Goal: Navigation & Orientation: Find specific page/section

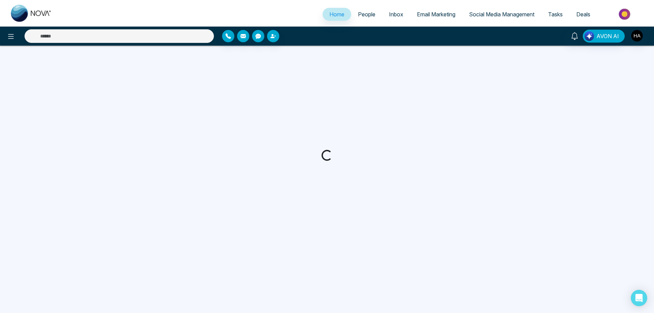
select select "*"
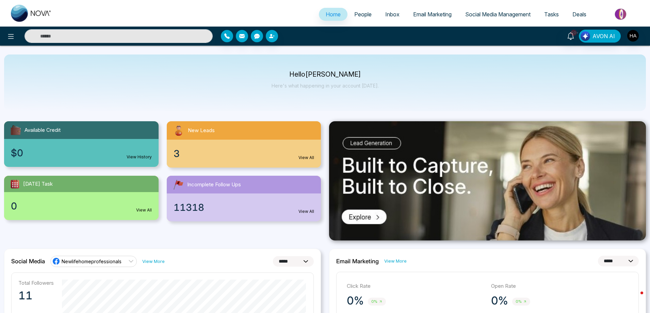
click at [421, 14] on span "Email Marketing" at bounding box center [432, 14] width 38 height 7
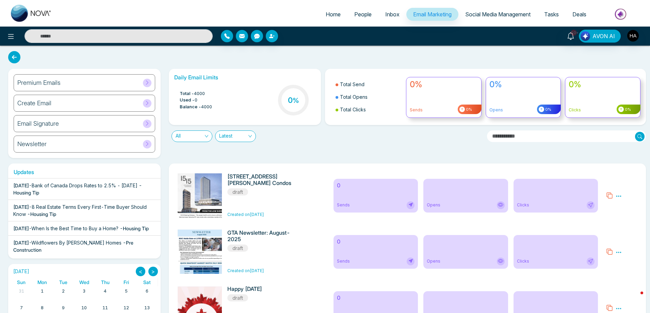
click at [501, 14] on span "Social Media Management" at bounding box center [497, 14] width 65 height 7
click at [633, 38] on img "button" at bounding box center [634, 36] width 12 height 12
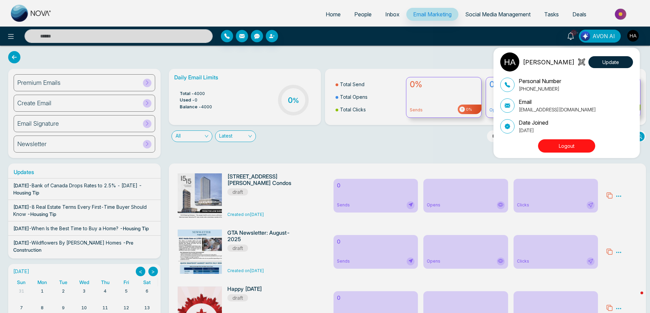
click at [593, 38] on div "Hamdan Ahmed Update Personal Number +19055069900 Email connect@newlifehomes.ca …" at bounding box center [325, 156] width 650 height 313
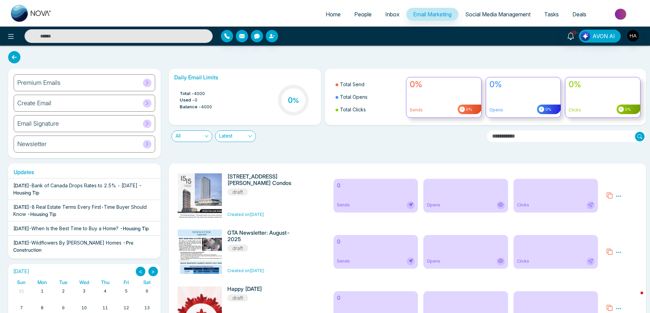
click at [555, 15] on span "Tasks" at bounding box center [551, 14] width 15 height 7
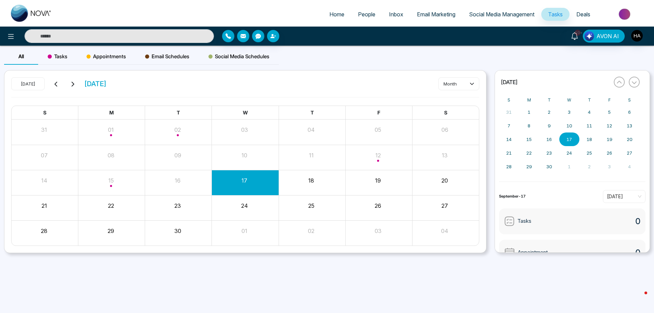
click at [169, 57] on span "Email Schedules" at bounding box center [167, 56] width 44 height 8
click at [358, 13] on span "People" at bounding box center [366, 14] width 17 height 7
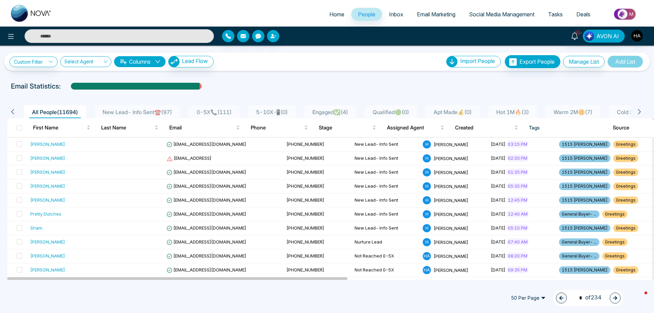
click at [482, 13] on span "Social Media Management" at bounding box center [501, 14] width 65 height 7
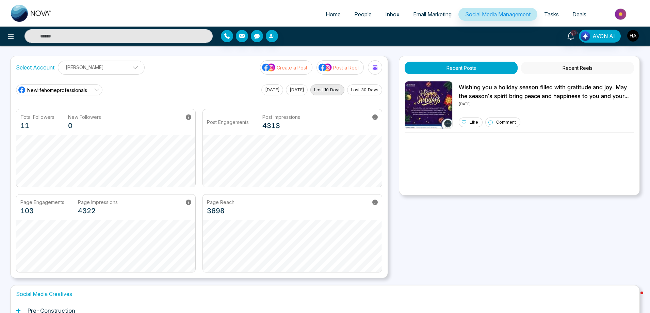
click at [445, 14] on span "Email Marketing" at bounding box center [432, 14] width 38 height 7
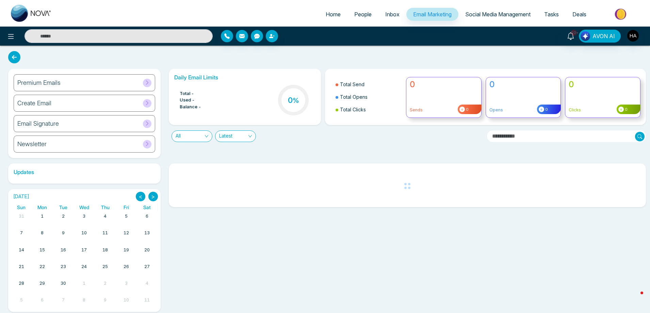
click at [362, 14] on span "People" at bounding box center [362, 14] width 17 height 7
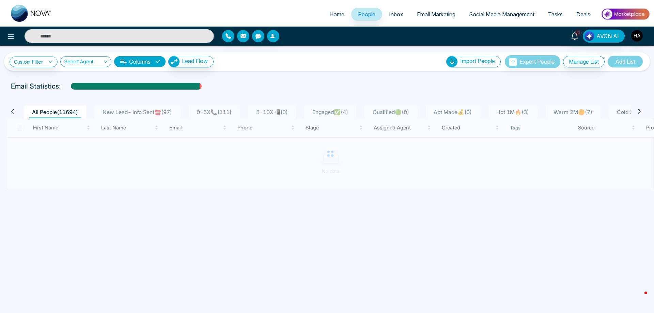
click at [329, 15] on span "Home" at bounding box center [336, 14] width 15 height 7
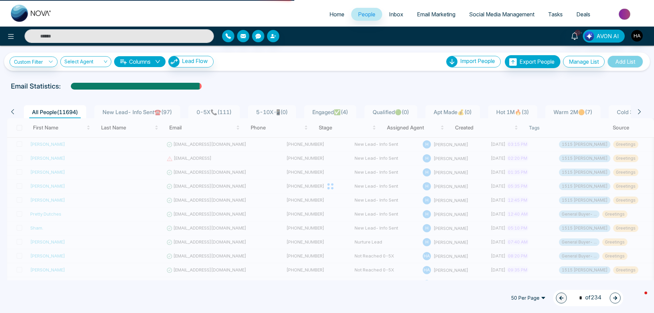
select select "*"
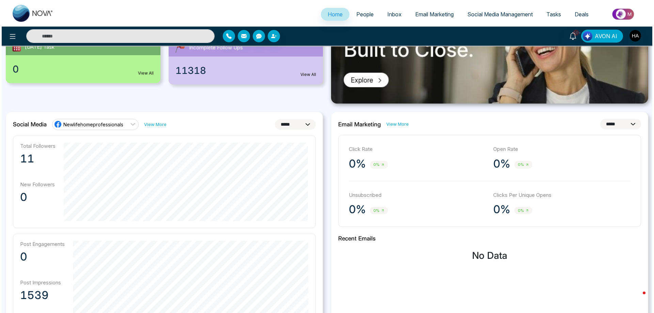
scroll to position [34, 0]
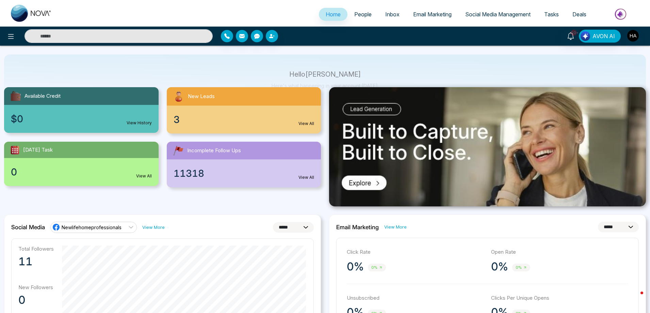
click at [131, 227] on icon at bounding box center [130, 226] width 5 height 5
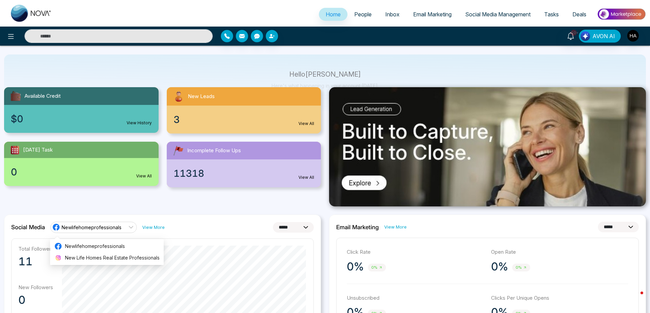
click at [131, 227] on icon at bounding box center [130, 226] width 5 height 5
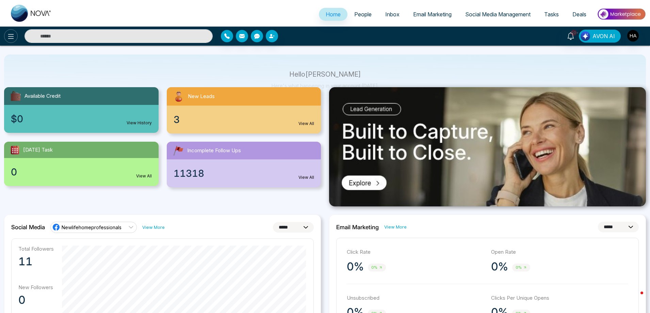
click at [14, 38] on icon at bounding box center [11, 36] width 8 height 8
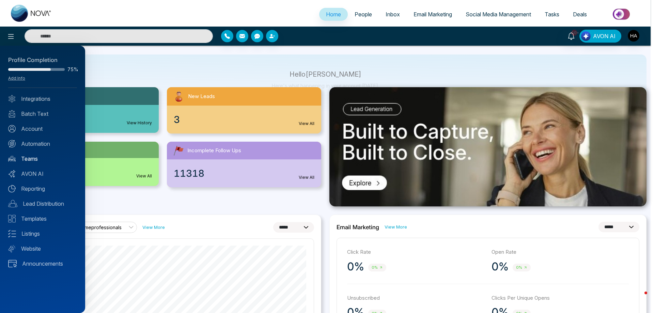
click at [26, 160] on link "Teams" at bounding box center [42, 159] width 69 height 8
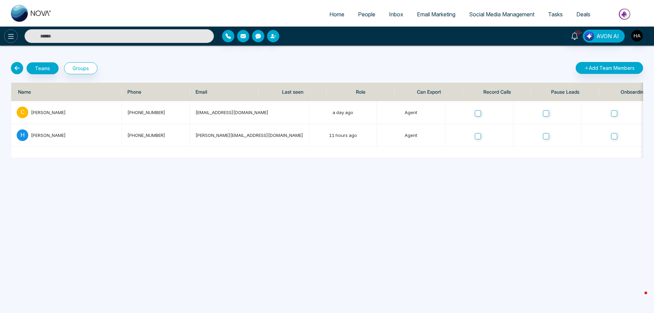
click at [14, 37] on icon at bounding box center [11, 36] width 8 height 8
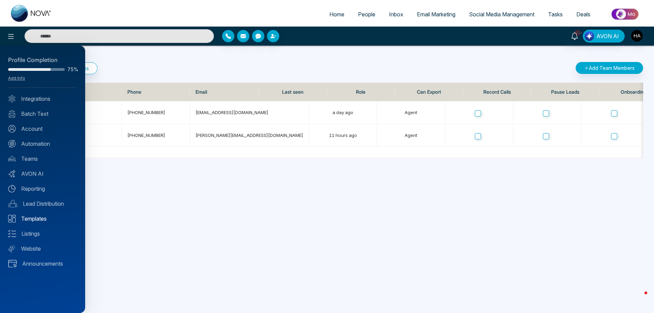
click at [41, 217] on link "Templates" at bounding box center [42, 219] width 69 height 8
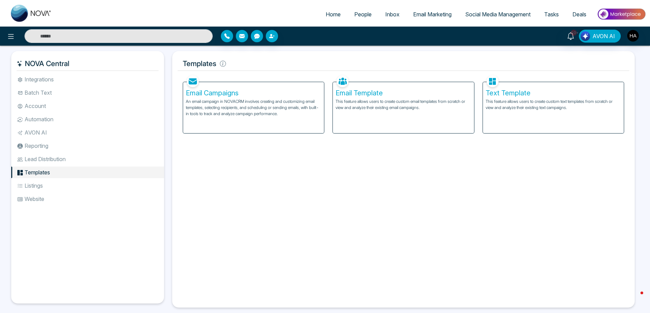
click at [214, 101] on p "An email campaign in NOVACRM involves creating and customizing email templates,…" at bounding box center [254, 107] width 136 height 18
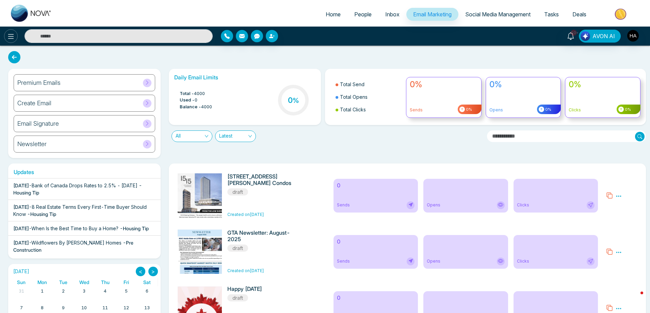
click at [12, 35] on icon at bounding box center [11, 36] width 8 height 8
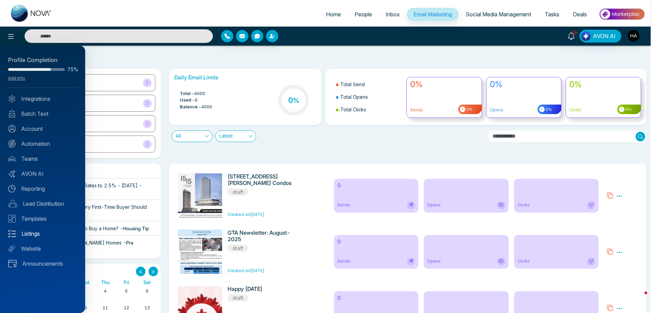
click at [31, 232] on link "Listings" at bounding box center [42, 233] width 69 height 8
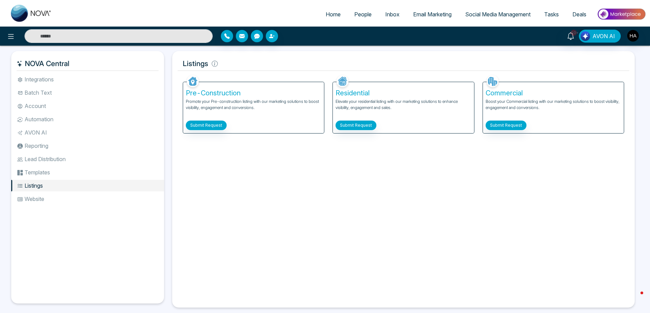
click at [371, 103] on p "Elevate your residential listing with our marketing solutions to enhance visibi…" at bounding box center [404, 107] width 136 height 19
click at [39, 159] on li "Lead Distribution" at bounding box center [87, 159] width 153 height 12
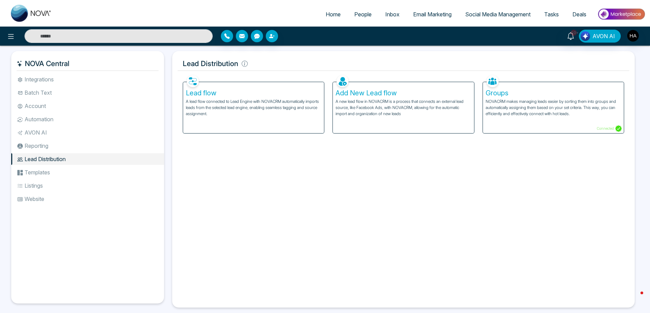
click at [42, 118] on li "Automation" at bounding box center [87, 119] width 153 height 12
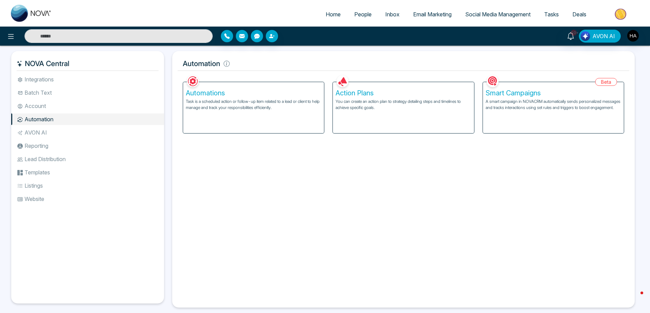
click at [40, 108] on li "Account" at bounding box center [87, 106] width 153 height 12
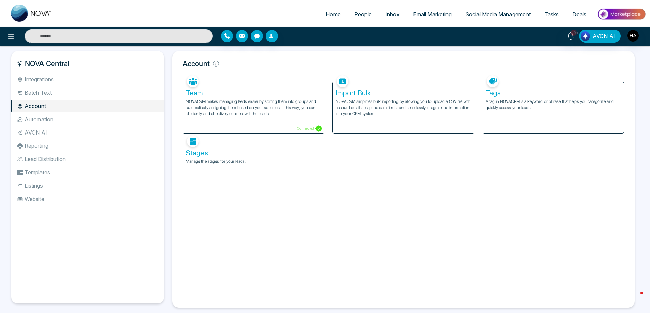
click at [44, 93] on li "Batch Text" at bounding box center [87, 93] width 153 height 12
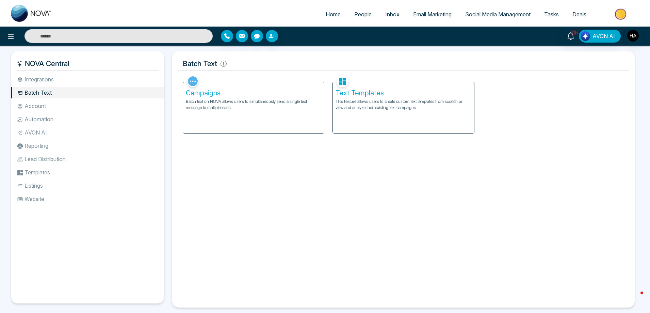
click at [47, 82] on li "Integrations" at bounding box center [87, 80] width 153 height 12
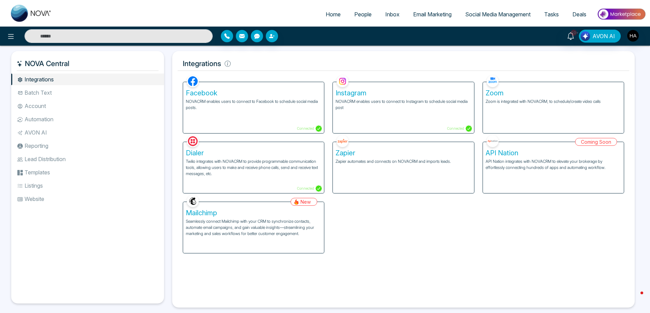
click at [35, 147] on li "Reporting" at bounding box center [87, 146] width 153 height 12
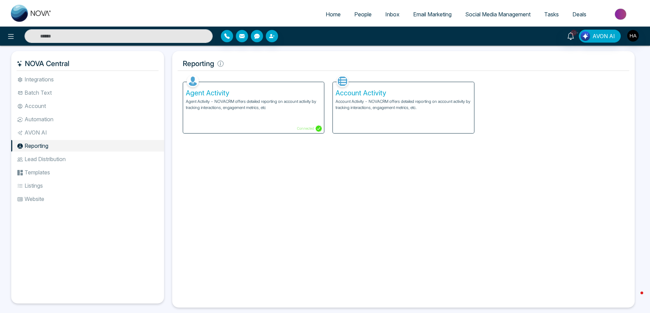
click at [37, 200] on li "Website" at bounding box center [87, 199] width 153 height 12
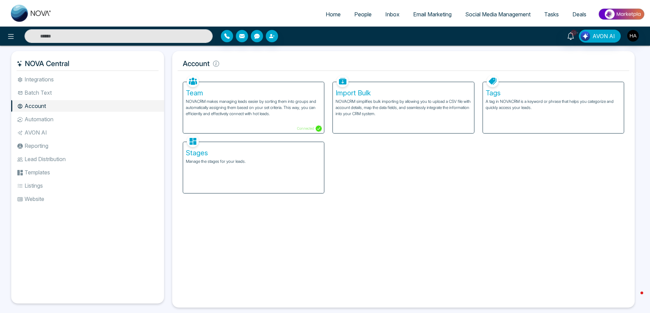
click at [513, 15] on span "Social Media Management" at bounding box center [497, 14] width 65 height 7
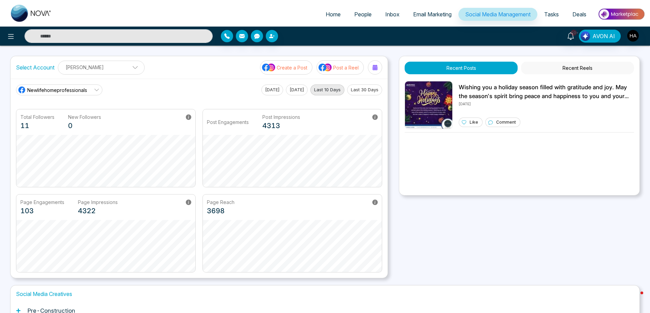
click at [130, 67] on span at bounding box center [133, 69] width 6 height 6
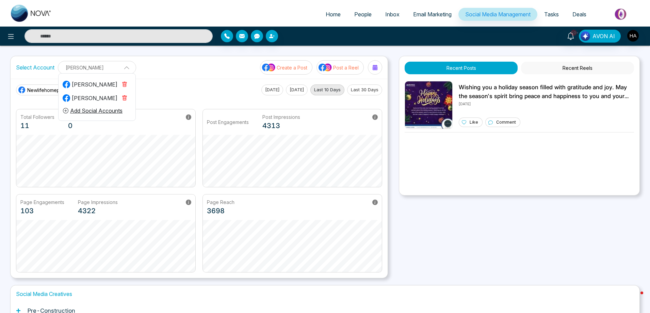
click at [127, 67] on span at bounding box center [124, 67] width 6 height 6
click at [577, 69] on button "Recent Reels" at bounding box center [577, 68] width 113 height 13
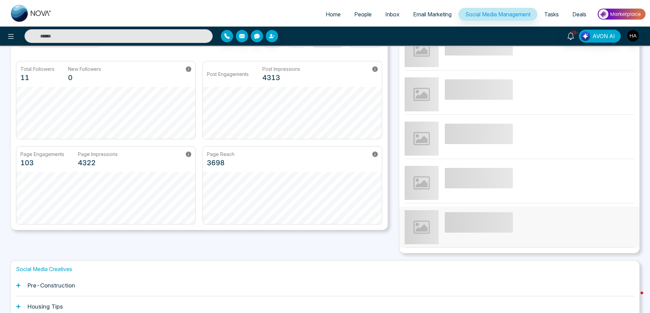
scroll to position [106, 0]
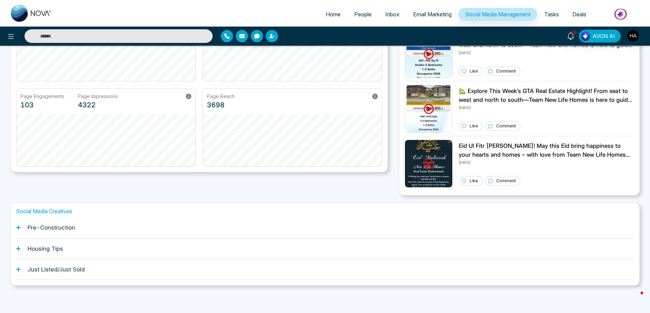
click at [60, 245] on h1 "Housing Tips" at bounding box center [45, 248] width 35 height 7
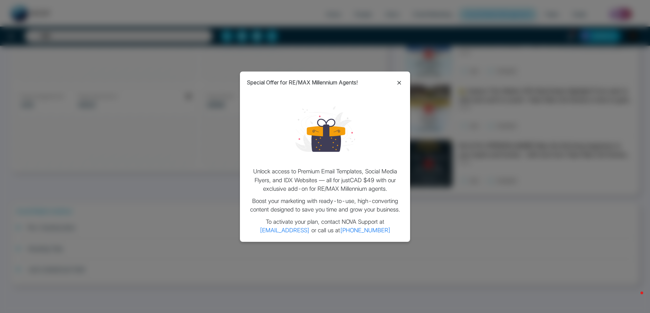
click at [398, 83] on icon at bounding box center [399, 83] width 8 height 8
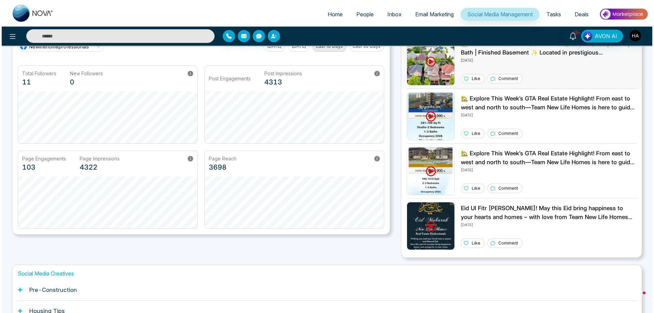
scroll to position [0, 0]
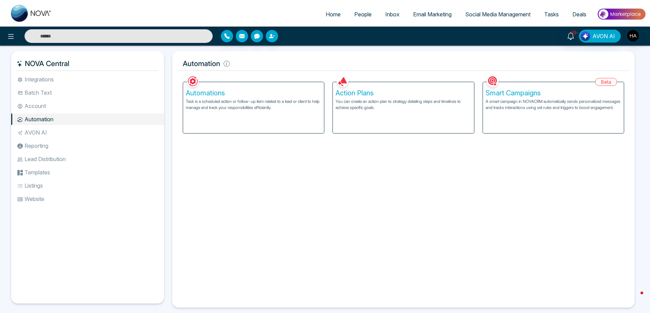
click at [332, 17] on span "Home" at bounding box center [333, 14] width 15 height 7
select select "*"
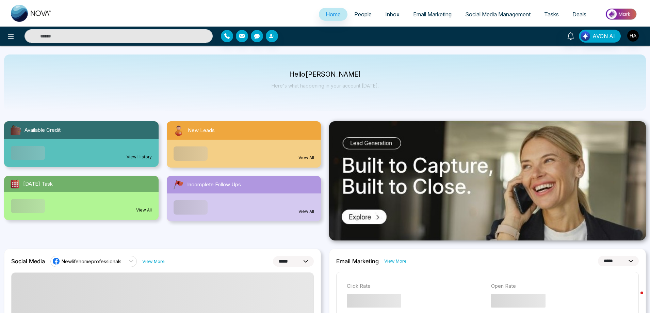
click at [239, 150] on div "View All" at bounding box center [244, 154] width 155 height 28
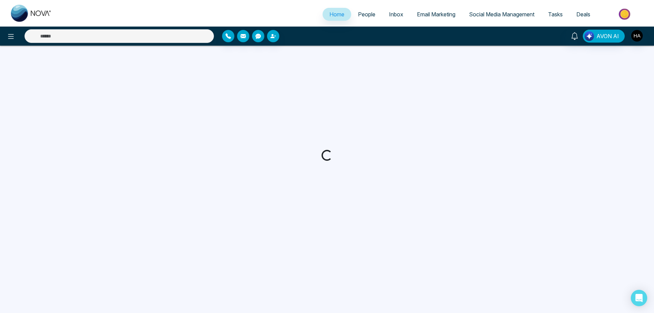
select select "*"
